Goal: Transaction & Acquisition: Purchase product/service

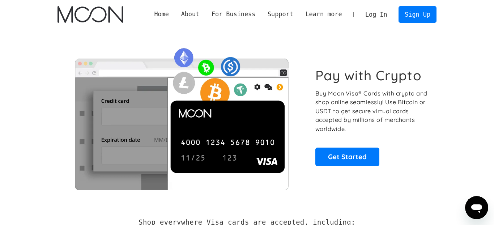
click at [379, 14] on link "Log In" at bounding box center [376, 15] width 34 height 16
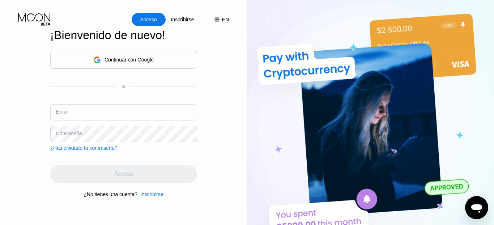
click at [131, 106] on input "text" at bounding box center [123, 112] width 147 height 16
type input "M"
type input "m"
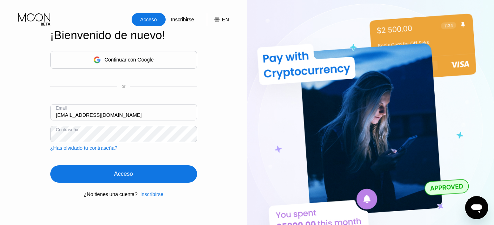
click at [158, 176] on div "Acceso" at bounding box center [123, 173] width 147 height 17
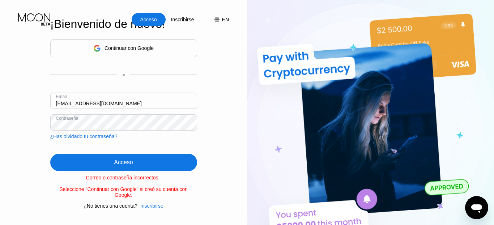
click at [90, 96] on input "[EMAIL_ADDRESS][DOMAIN_NAME]" at bounding box center [123, 101] width 147 height 16
type input "[EMAIL_ADDRESS][DOMAIN_NAME]"
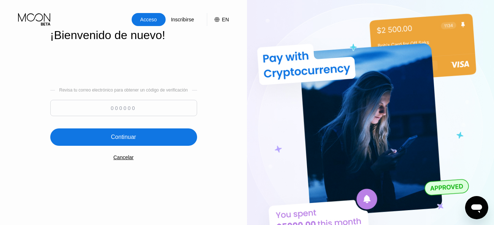
click at [170, 111] on input at bounding box center [123, 108] width 147 height 16
drag, startPoint x: 125, startPoint y: 88, endPoint x: 110, endPoint y: 115, distance: 31.1
paste input "402344"
type input "402344"
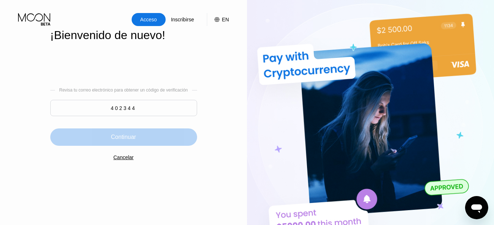
click at [124, 133] on div "Continuar" at bounding box center [123, 136] width 147 height 17
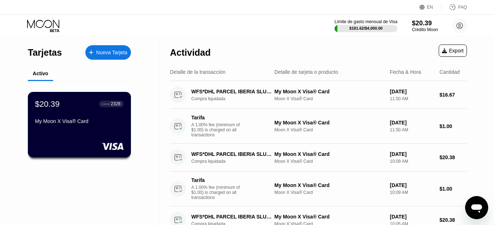
click at [65, 94] on div "$20.39 ● ● ● ● 2328 My Moon X Visa® Card" at bounding box center [79, 124] width 103 height 65
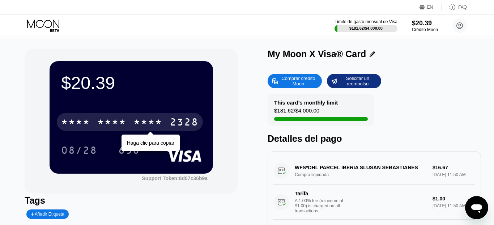
click at [141, 120] on div "* * * *" at bounding box center [147, 123] width 29 height 12
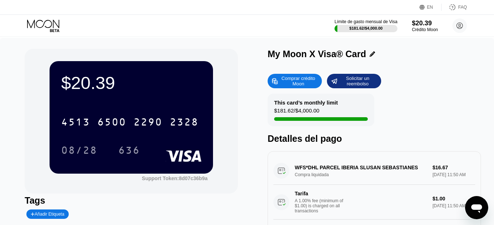
click at [312, 86] on div "Comprar crédito Moon" at bounding box center [298, 81] width 40 height 12
type input "0"
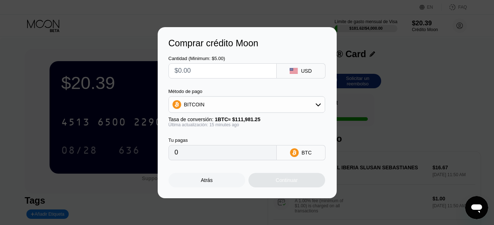
click at [218, 73] on input "text" at bounding box center [223, 71] width 96 height 14
type input "$1"
type input "0.00000893"
type input "$100"
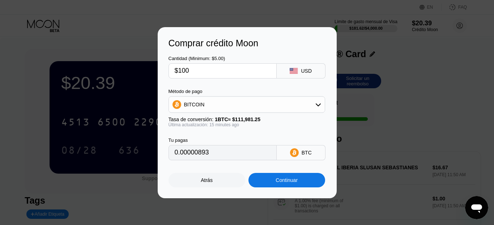
type input "0.00089234"
type input "$100"
click at [315, 89] on div "Método de pago" at bounding box center [246, 91] width 156 height 5
click at [310, 101] on div "BITCOIN" at bounding box center [247, 104] width 156 height 14
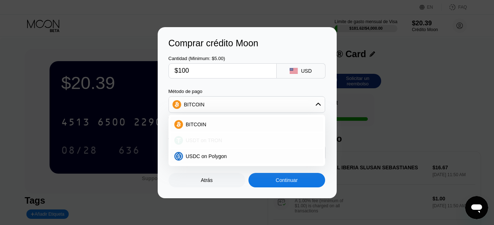
click at [269, 144] on div "USDT on TRON" at bounding box center [247, 140] width 152 height 14
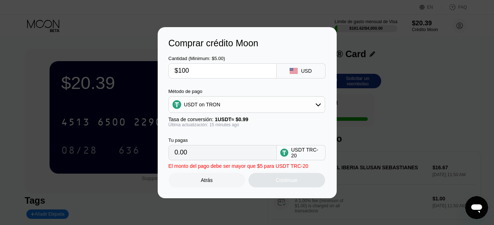
type input "101.01"
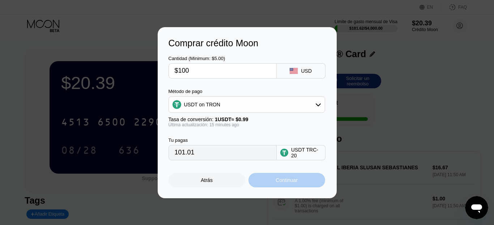
click at [284, 181] on div "Continuar" at bounding box center [286, 180] width 22 height 6
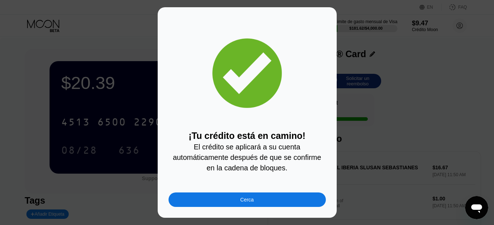
click at [280, 207] on div "Cerca" at bounding box center [246, 199] width 157 height 14
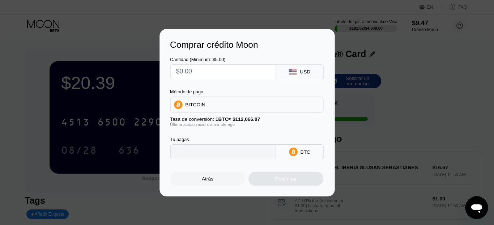
type input "0"
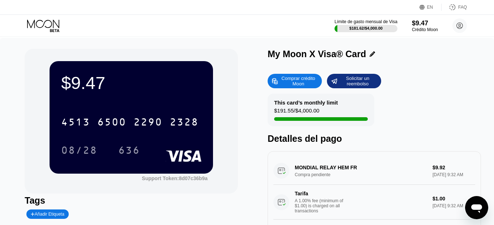
click at [36, 6] on div "EN Idioma English Ahorrar FAQ" at bounding box center [247, 7] width 494 height 15
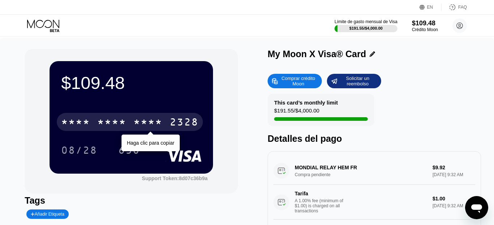
click at [111, 119] on div "* * * *" at bounding box center [111, 123] width 29 height 12
